Goal: Task Accomplishment & Management: Complete application form

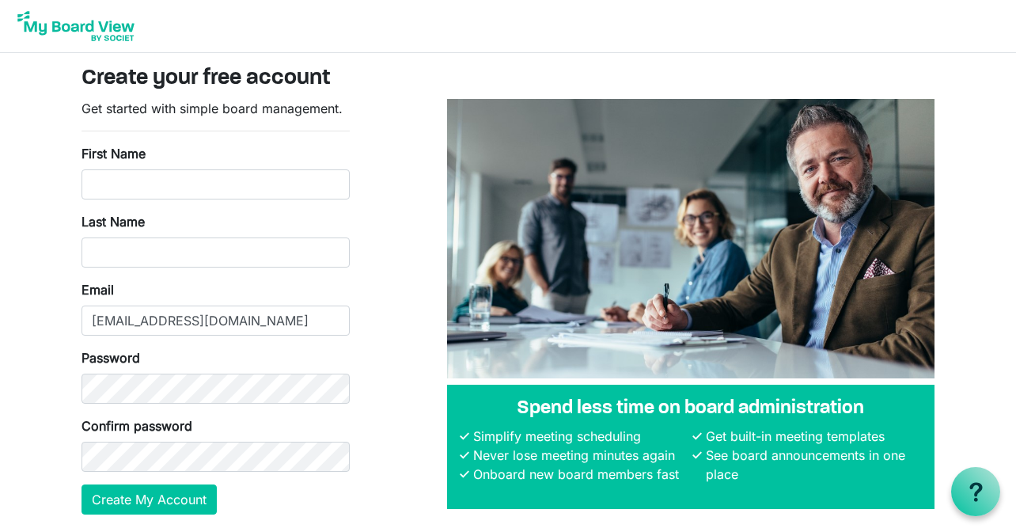
click at [169, 199] on form "Get started with simple board management. First Name Last Name Email anthonygia…" at bounding box center [216, 307] width 268 height 416
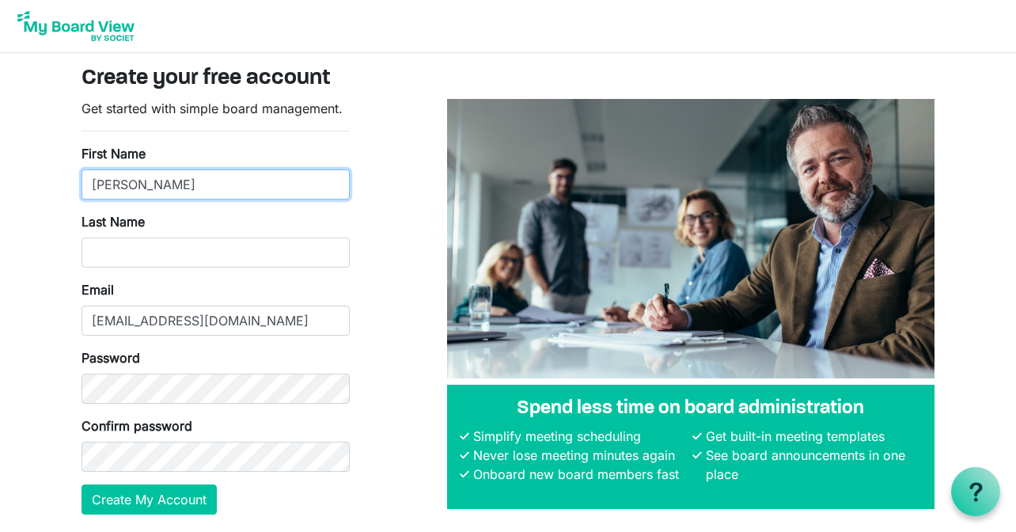
type input "Anthony"
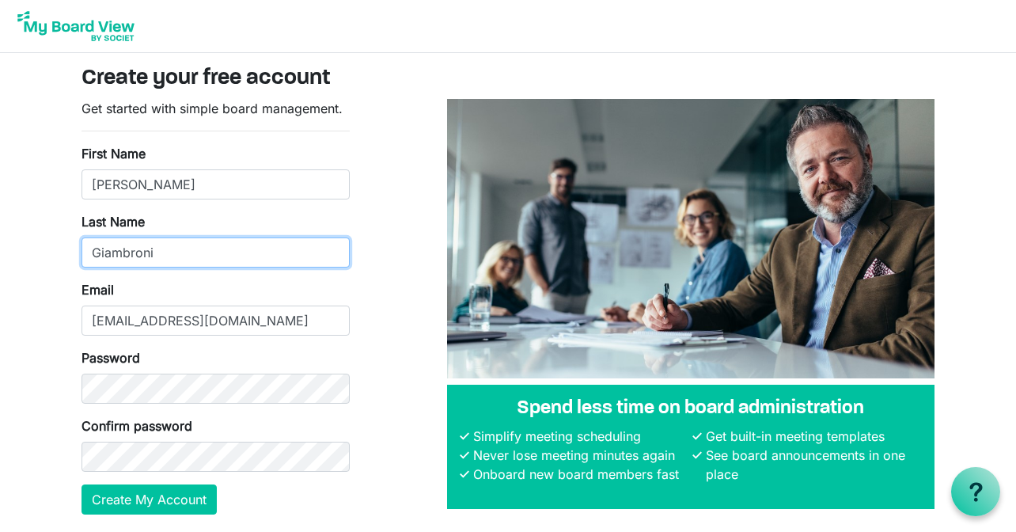
type input "Giambroni"
click at [179, 483] on form "Get started with simple board management. First Name Anthony Last Name Giambron…" at bounding box center [216, 307] width 268 height 416
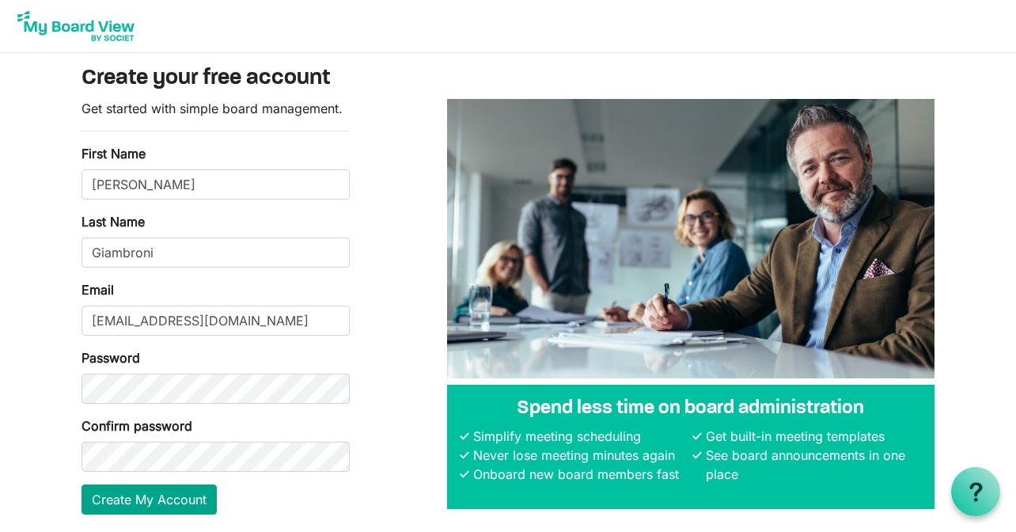
click at [180, 488] on button "Create My Account" at bounding box center [149, 499] width 135 height 30
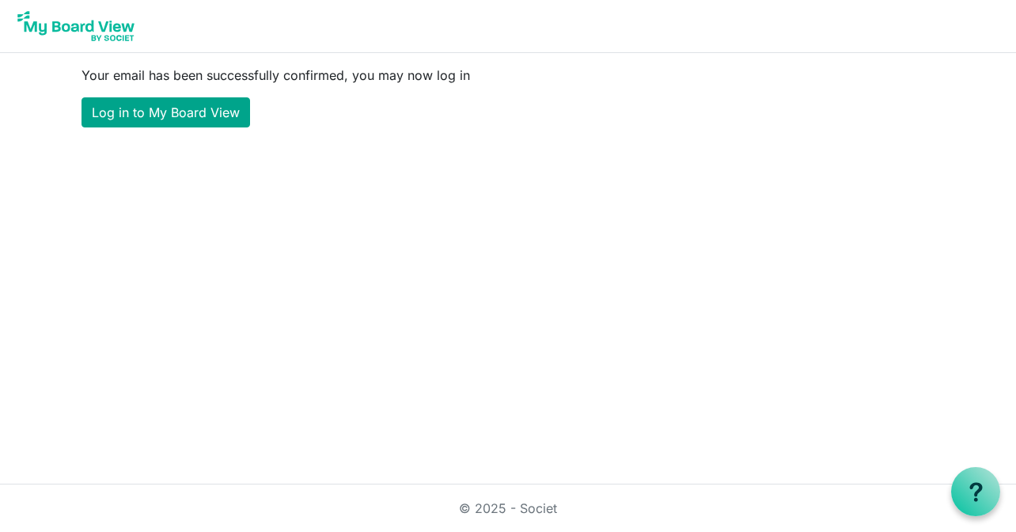
click at [216, 120] on link "Log in to My Board View" at bounding box center [166, 112] width 169 height 30
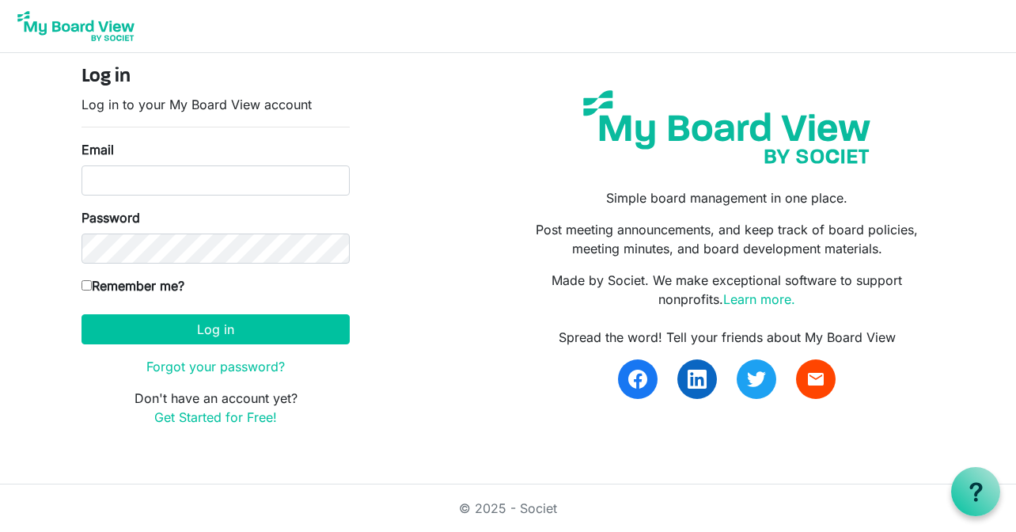
click at [142, 198] on form "Log in Log in to your My Board View account Email Password Remember me? America…" at bounding box center [216, 246] width 268 height 361
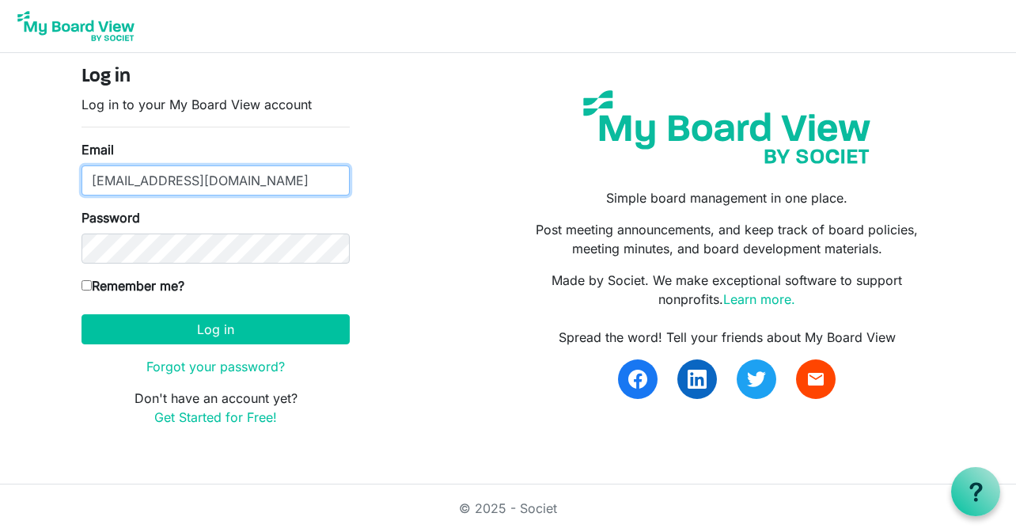
type input "anthonygiambroni@gmail.com"
click at [99, 279] on label "Remember me?" at bounding box center [133, 285] width 103 height 19
click at [92, 280] on input "Remember me?" at bounding box center [87, 285] width 10 height 10
checkbox input "true"
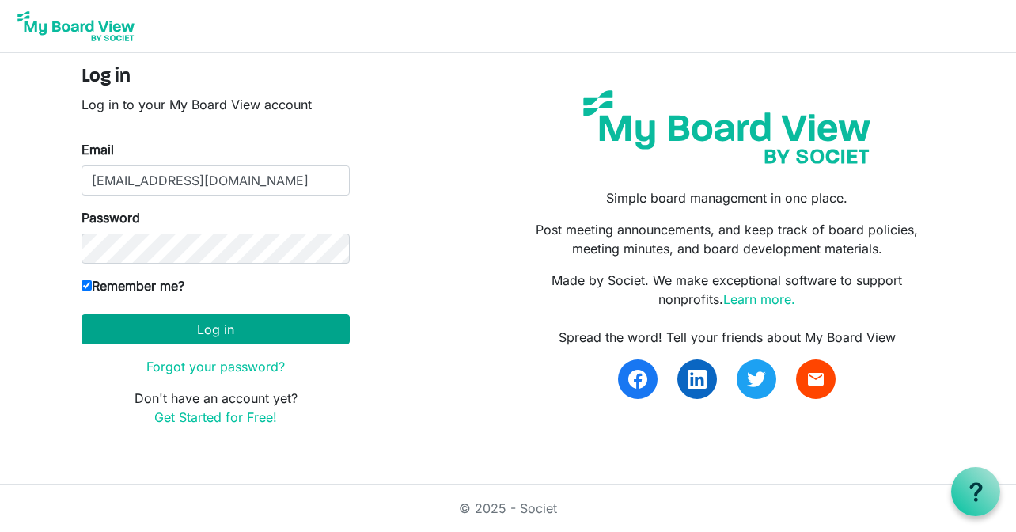
click at [165, 333] on button "Log in" at bounding box center [216, 329] width 268 height 30
